Goal: Check status: Check status

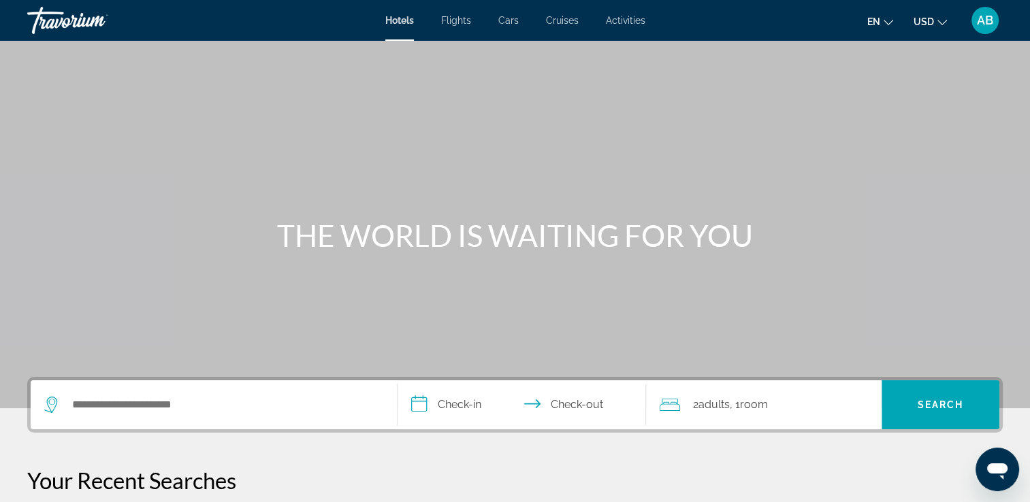
click at [940, 20] on icon "Change currency" at bounding box center [942, 23] width 10 height 10
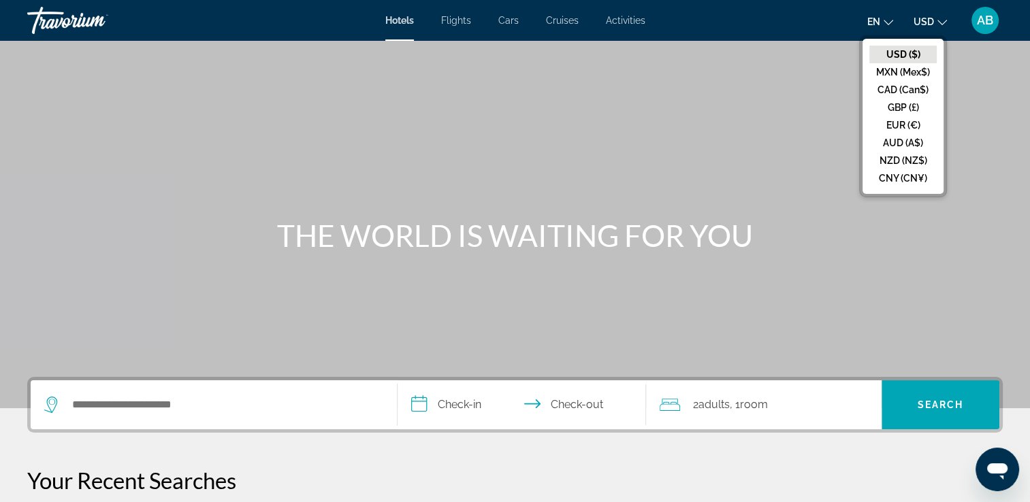
click at [983, 17] on span "AB" at bounding box center [985, 21] width 16 height 14
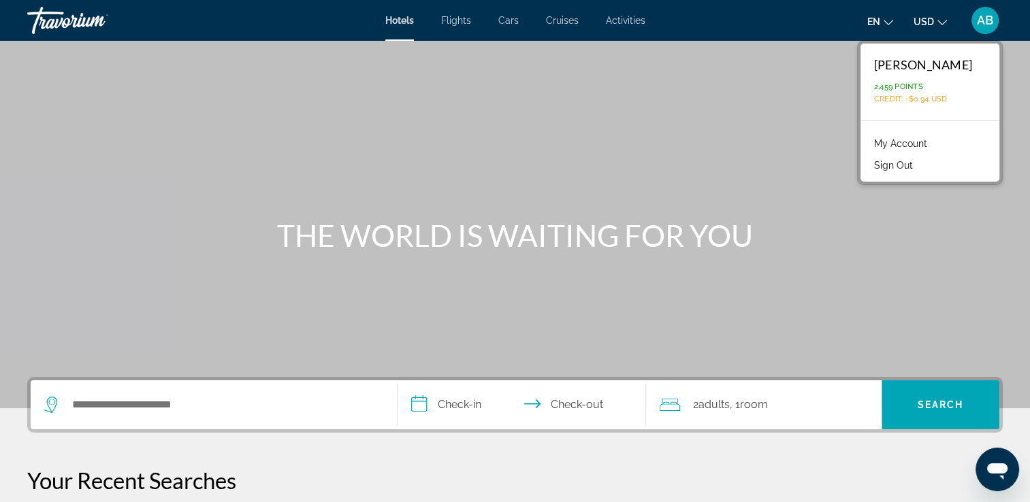
click at [897, 144] on link "My Account" at bounding box center [900, 144] width 67 height 18
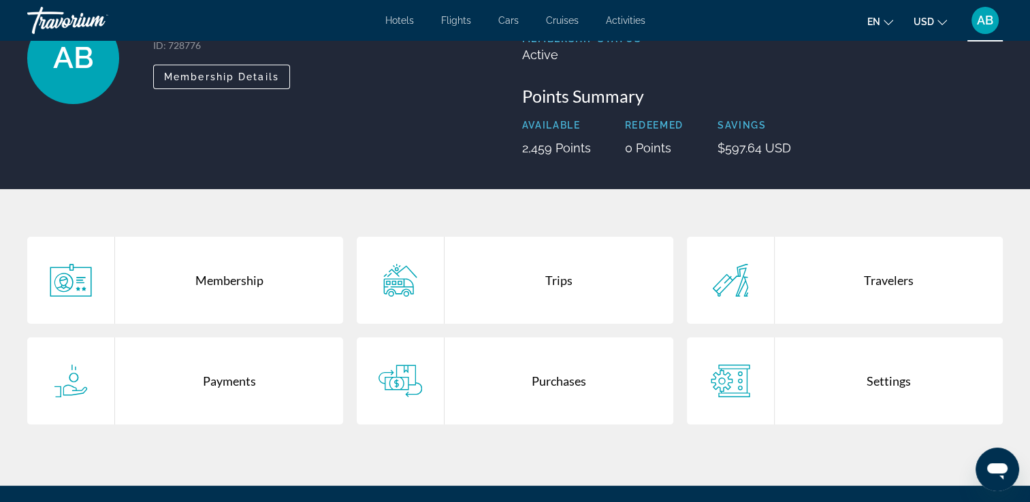
scroll to position [117, 0]
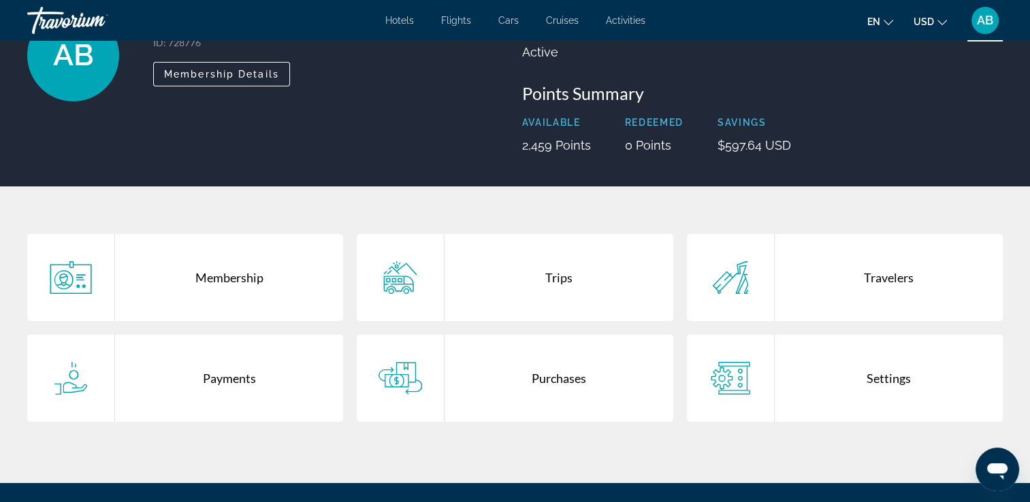
click at [560, 377] on div "Purchases" at bounding box center [558, 378] width 228 height 87
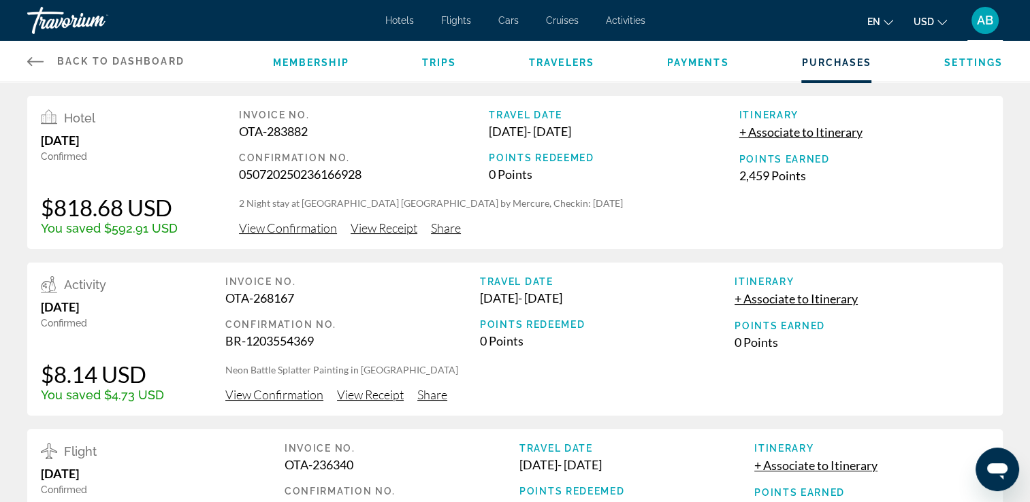
click at [33, 61] on icon "Main content" at bounding box center [35, 61] width 16 height 16
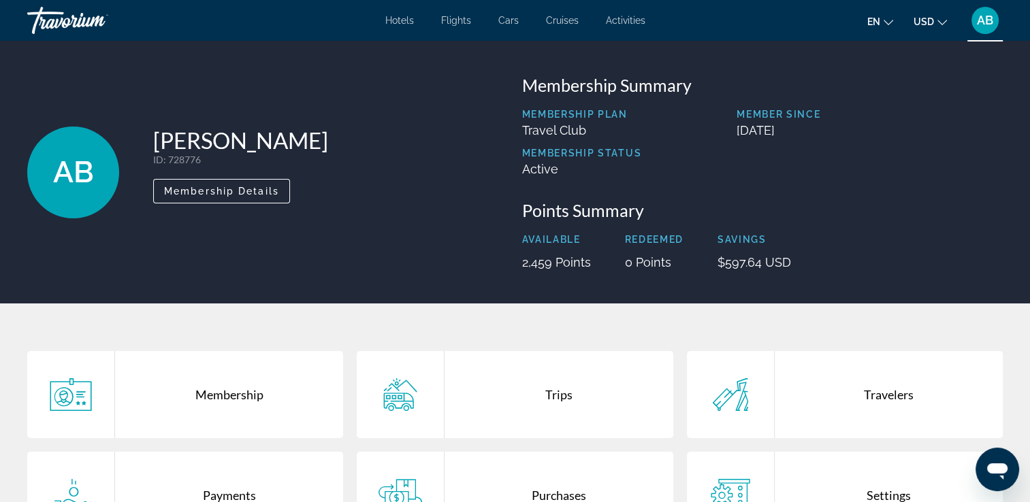
click at [551, 489] on div "Purchases" at bounding box center [558, 495] width 228 height 87
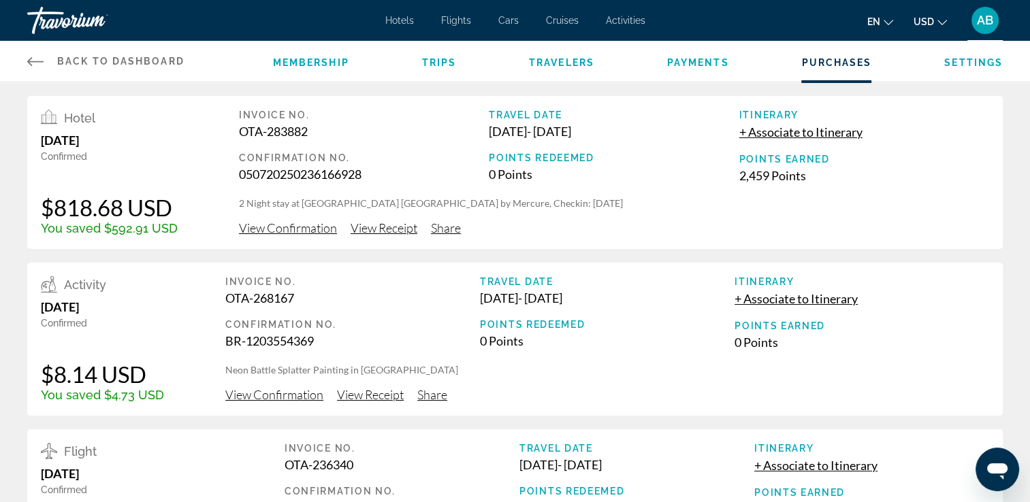
click at [378, 230] on span "View Receipt" at bounding box center [384, 228] width 67 height 15
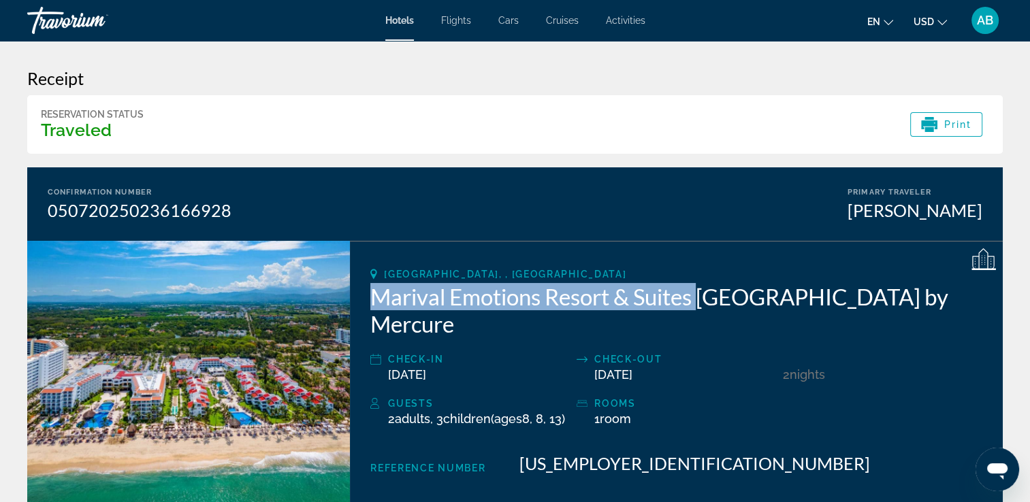
drag, startPoint x: 371, startPoint y: 297, endPoint x: 700, endPoint y: 300, distance: 328.8
click at [700, 300] on h2 "Marival Emotions Resort & Suites [GEOGRAPHIC_DATA] by Mercure" at bounding box center [676, 310] width 612 height 54
copy h2 "Marival Emotions Resort & Suites"
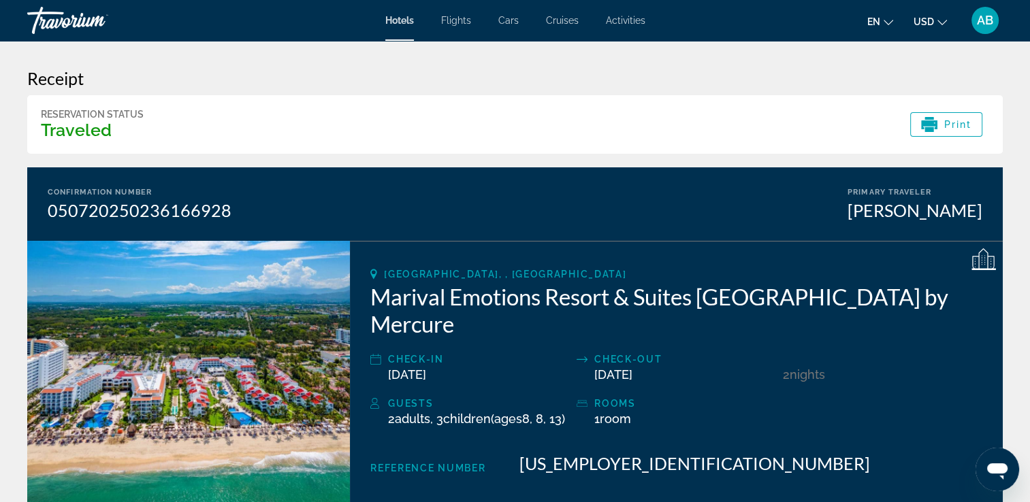
click at [617, 200] on div "Confirmation Number 050720250236166928 Primary Traveler [PERSON_NAME]" at bounding box center [514, 204] width 975 height 74
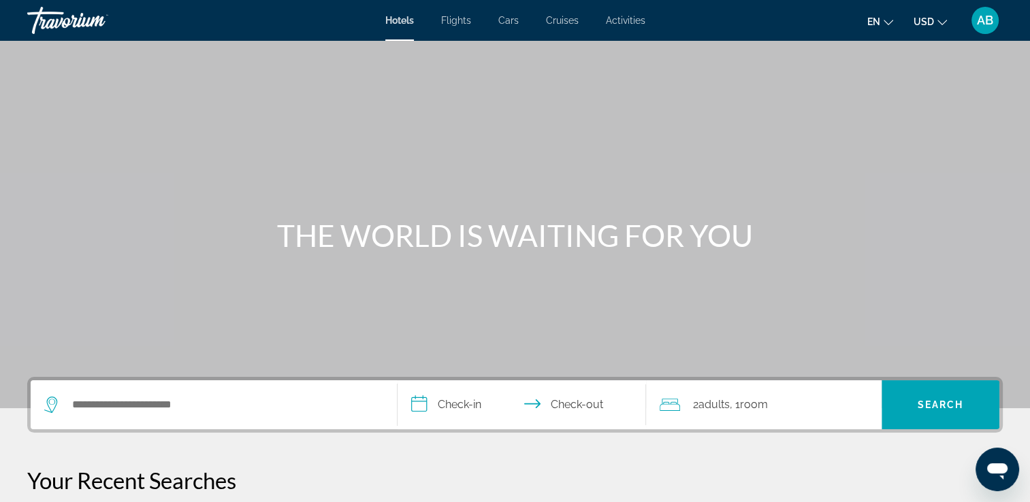
click at [985, 19] on span "AB" at bounding box center [985, 21] width 16 height 14
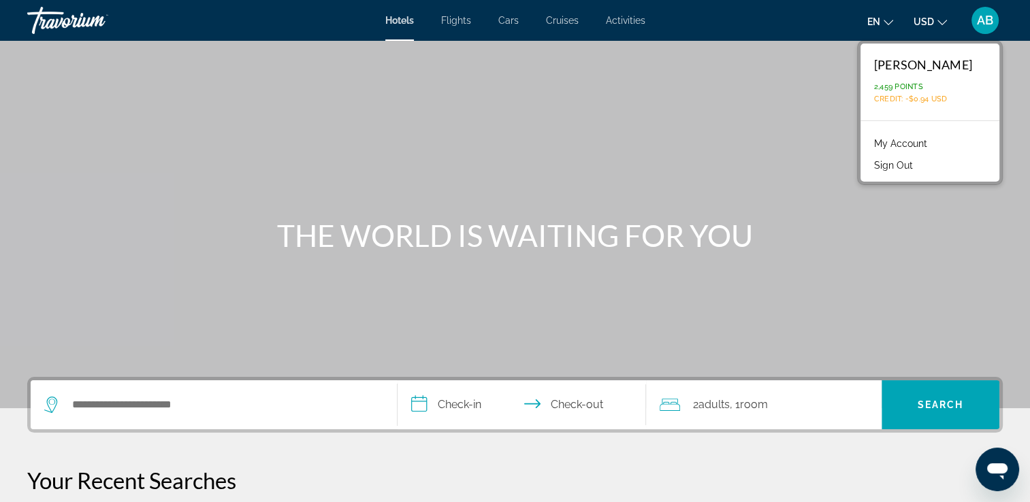
click at [899, 142] on link "My Account" at bounding box center [900, 144] width 67 height 18
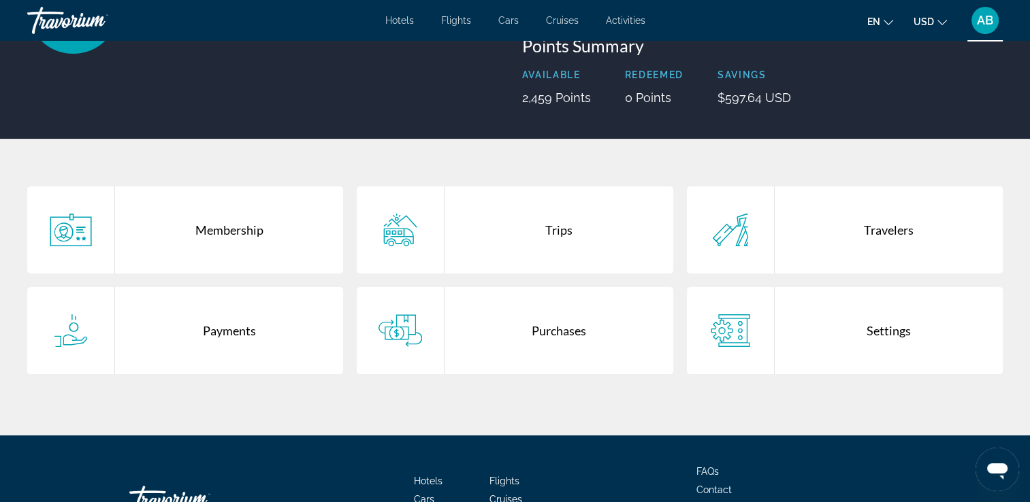
scroll to position [175, 0]
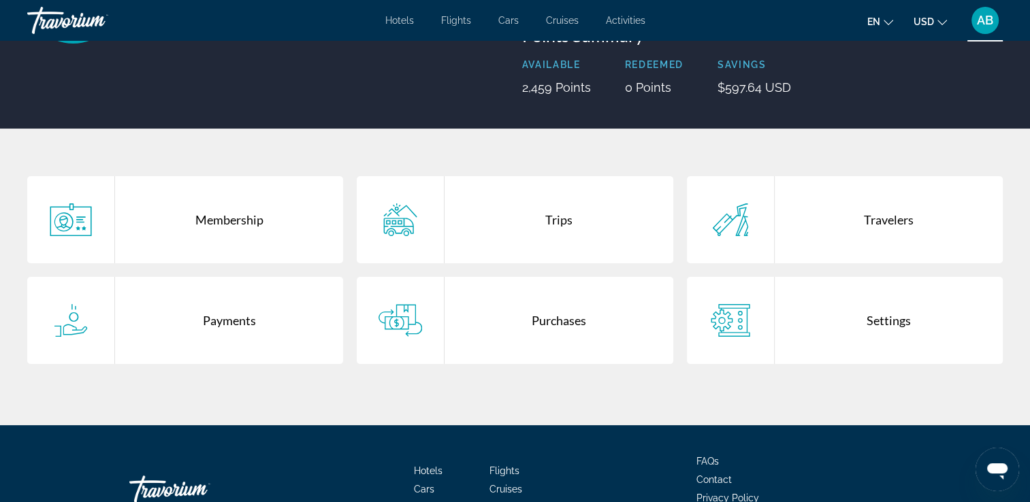
click at [578, 317] on div "Purchases" at bounding box center [558, 320] width 228 height 87
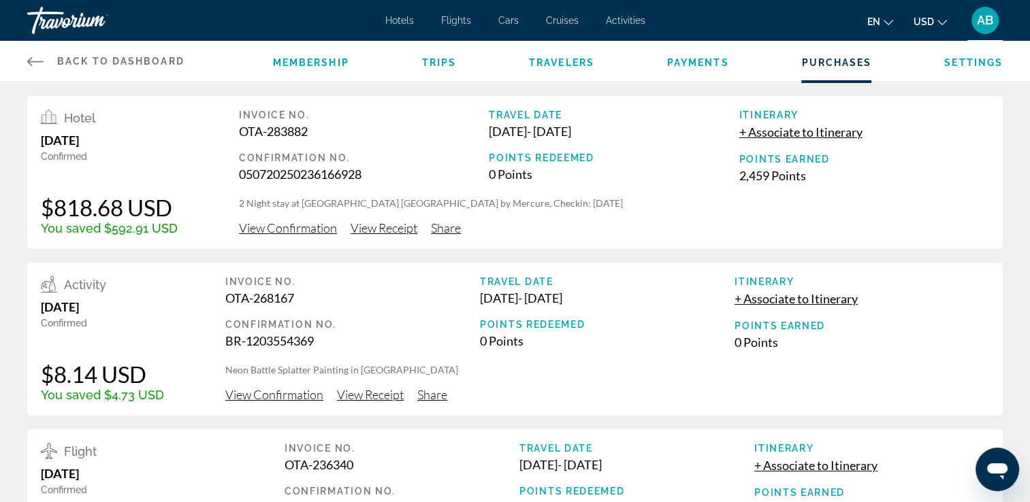
click at [387, 233] on span "View Receipt" at bounding box center [384, 228] width 67 height 15
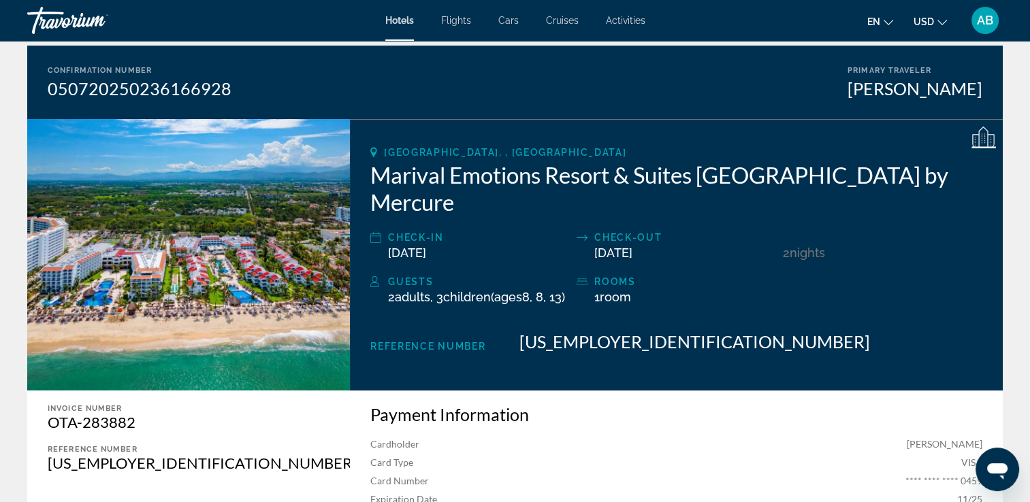
scroll to position [143, 0]
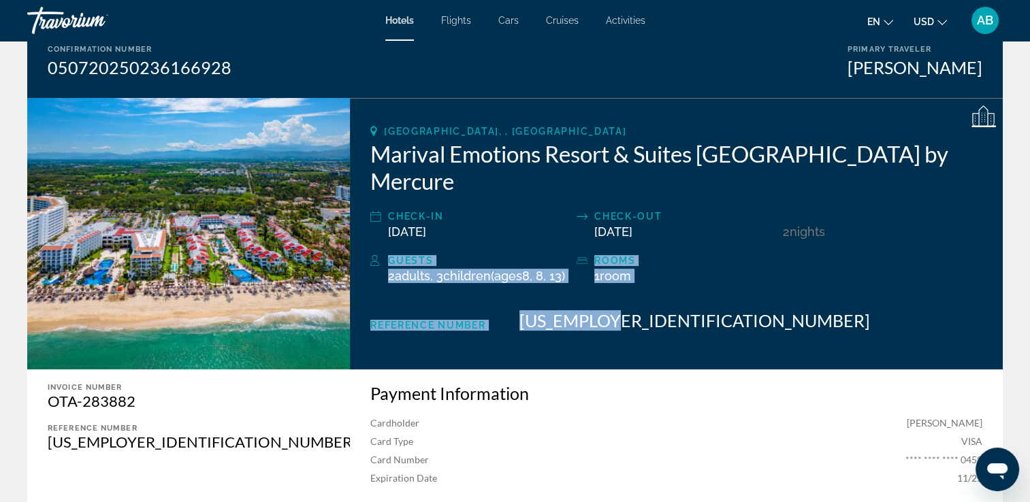
drag, startPoint x: 1029, startPoint y: 192, endPoint x: 1007, endPoint y: 285, distance: 94.9
click at [1007, 285] on div "Receipt Reservation Status Traveled Print Confirmation Number 05072025023616692…" at bounding box center [515, 405] width 1030 height 1014
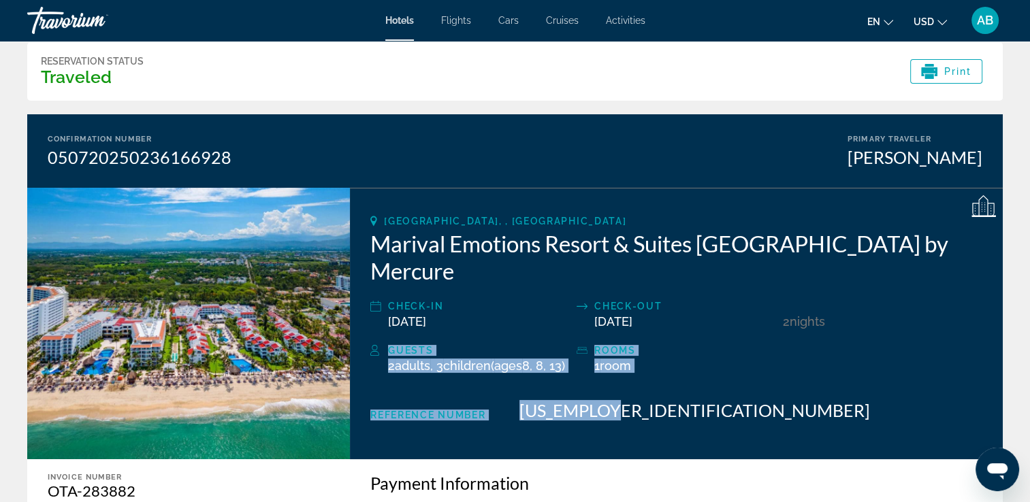
scroll to position [39, 0]
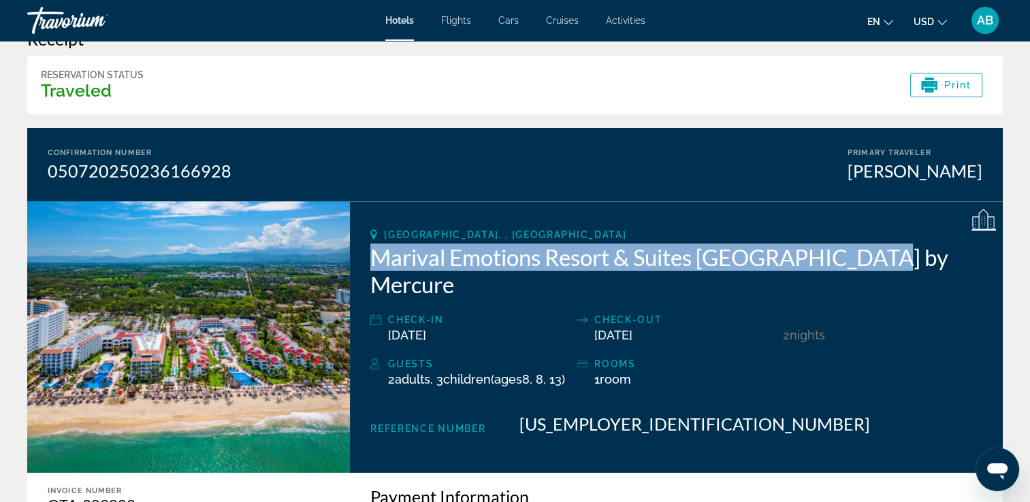
drag, startPoint x: 373, startPoint y: 255, endPoint x: 852, endPoint y: 259, distance: 479.2
click at [852, 259] on h2 "Marival Emotions Resort & Suites [GEOGRAPHIC_DATA] by Mercure" at bounding box center [676, 271] width 612 height 54
copy h2 "Marival Emotions Resort & Suites Riviera Nayarit"
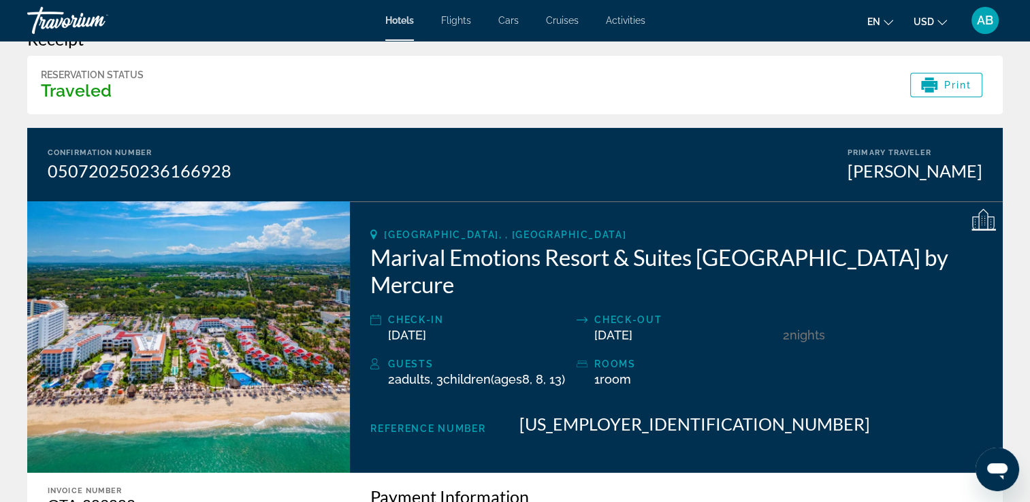
click at [811, 89] on div "Reservation Status Traveled Print" at bounding box center [514, 85] width 975 height 59
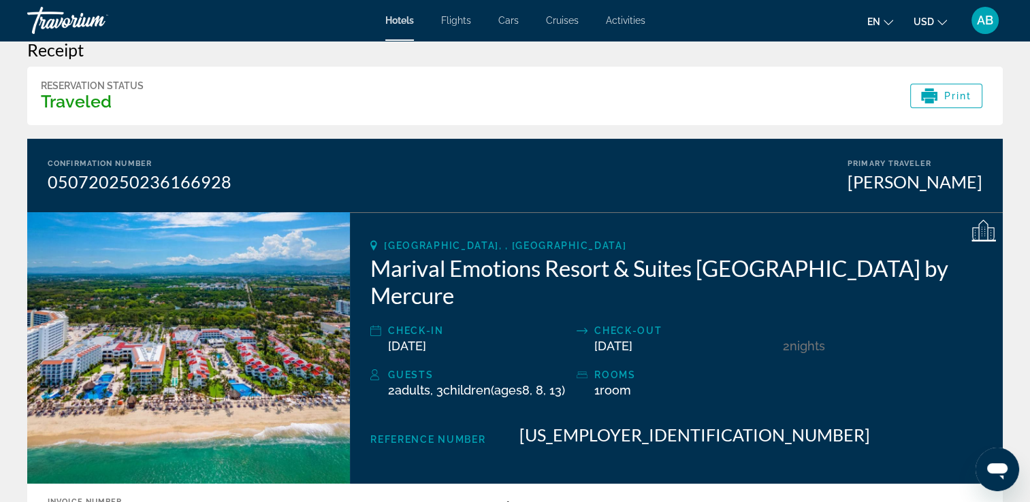
scroll to position [0, 0]
